Goal: Task Accomplishment & Management: Use online tool/utility

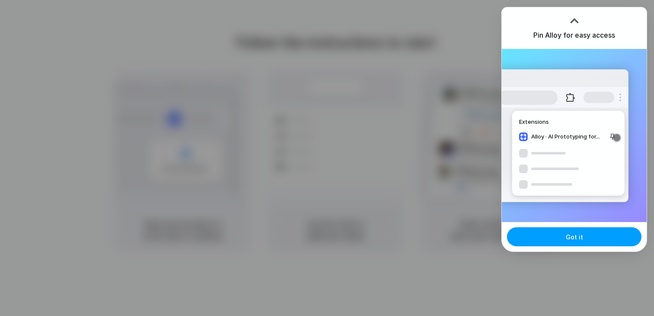
click at [571, 233] on span "Got it" at bounding box center [574, 236] width 17 height 9
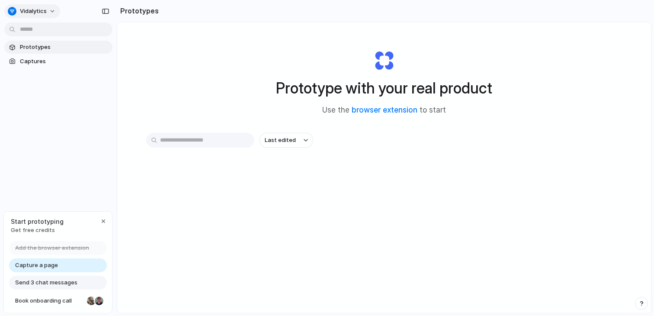
click at [46, 10] on button "Vidalytics" at bounding box center [32, 11] width 56 height 14
click at [46, 10] on div "Settings Invite members Change theme Sign out" at bounding box center [327, 158] width 654 height 316
click at [99, 217] on button "button" at bounding box center [103, 221] width 10 height 10
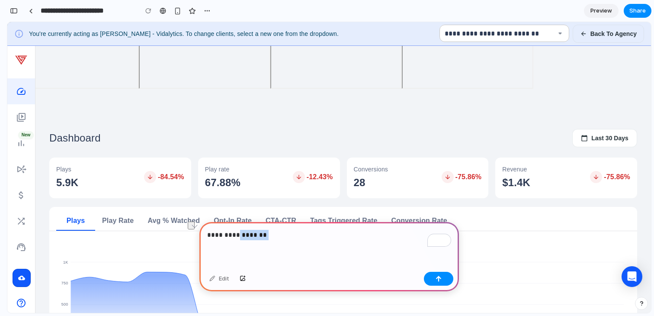
drag, startPoint x: 278, startPoint y: 238, endPoint x: 235, endPoint y: 237, distance: 43.7
click at [235, 237] on p "**********" at bounding box center [329, 235] width 244 height 10
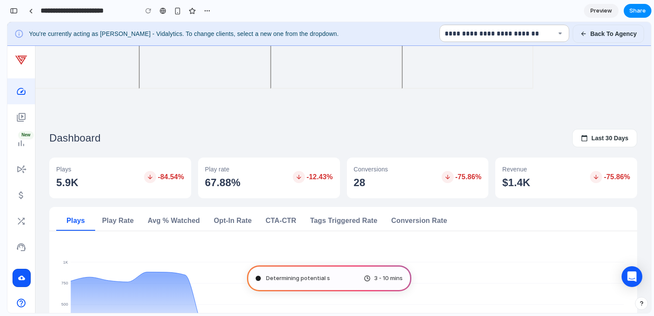
type input "**********"
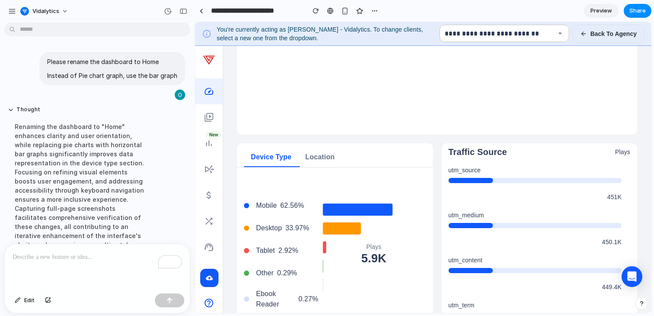
scroll to position [331, 0]
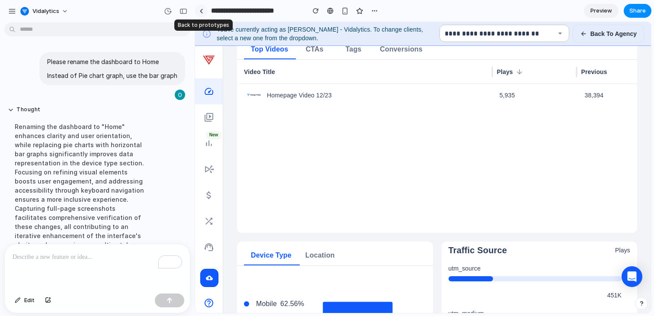
click at [201, 11] on div at bounding box center [201, 11] width 4 height 5
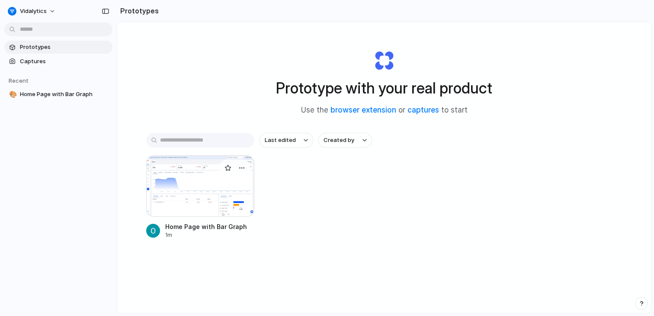
click at [200, 199] on div at bounding box center [200, 185] width 108 height 61
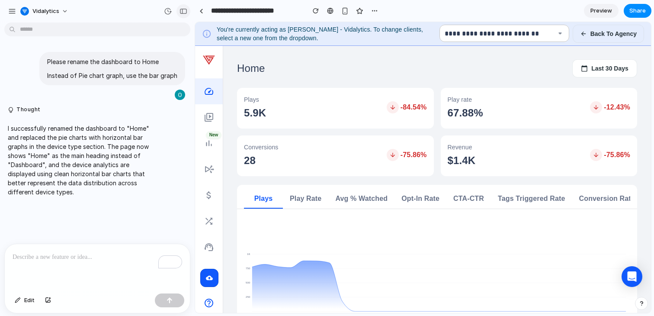
click at [182, 13] on div "button" at bounding box center [183, 11] width 8 height 6
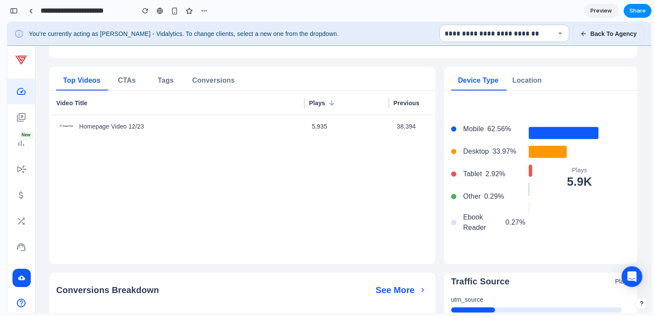
scroll to position [238, 0]
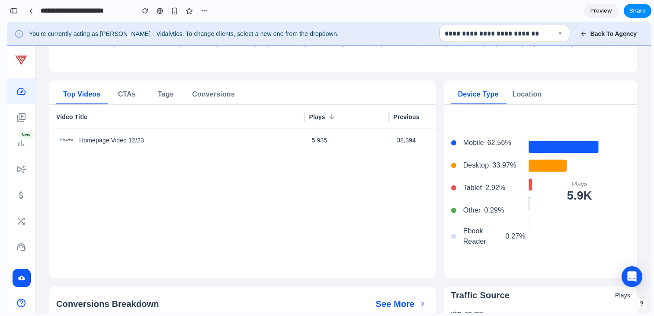
click at [547, 153] on icon at bounding box center [579, 191] width 117 height 159
click at [536, 187] on icon at bounding box center [579, 191] width 117 height 159
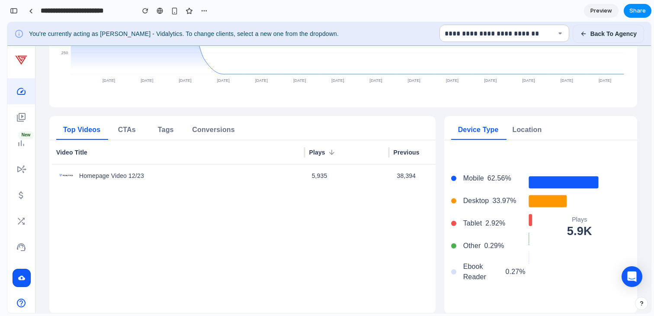
scroll to position [0, 0]
